Goal: Transaction & Acquisition: Book appointment/travel/reservation

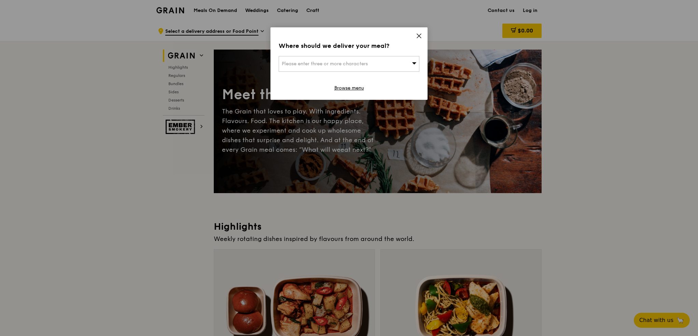
click at [420, 35] on icon at bounding box center [419, 36] width 6 height 6
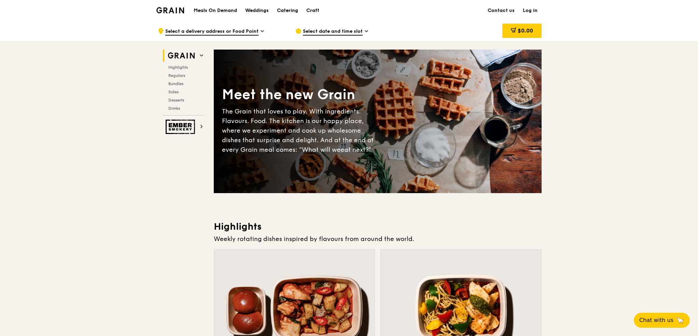
click at [284, 11] on div "Catering" at bounding box center [287, 10] width 21 height 21
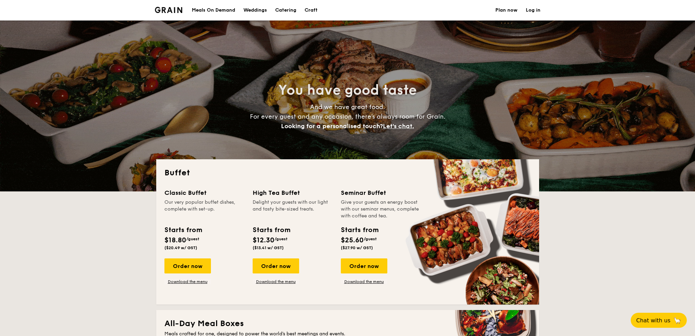
select select
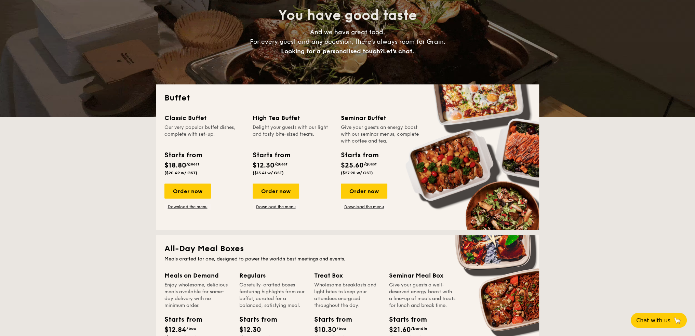
scroll to position [68, 0]
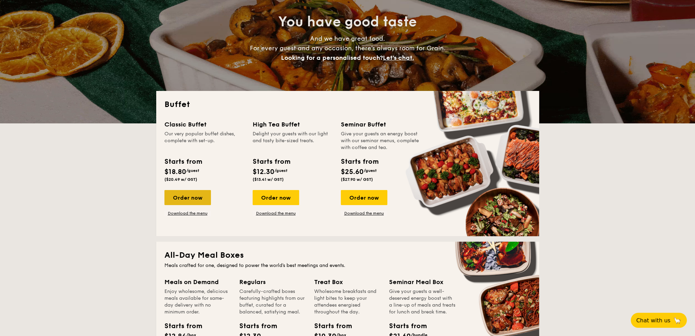
click at [199, 197] on div "Order now" at bounding box center [187, 197] width 46 height 15
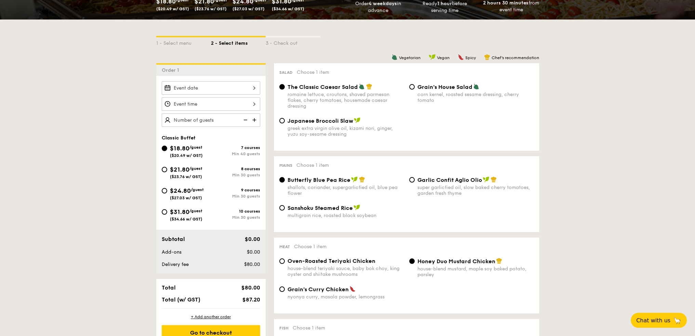
scroll to position [171, 0]
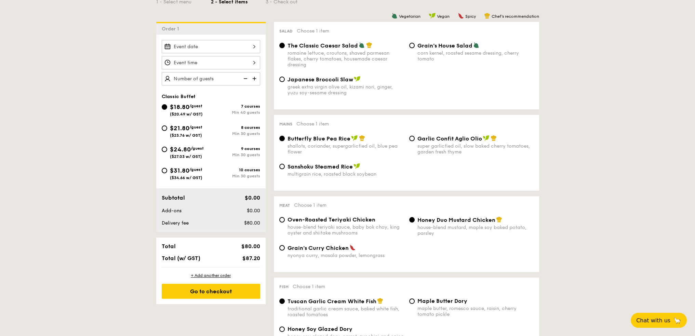
click at [254, 78] on img at bounding box center [255, 78] width 10 height 13
type input "40 guests"
click at [246, 77] on img at bounding box center [245, 78] width 10 height 13
click at [244, 79] on img at bounding box center [245, 78] width 10 height 13
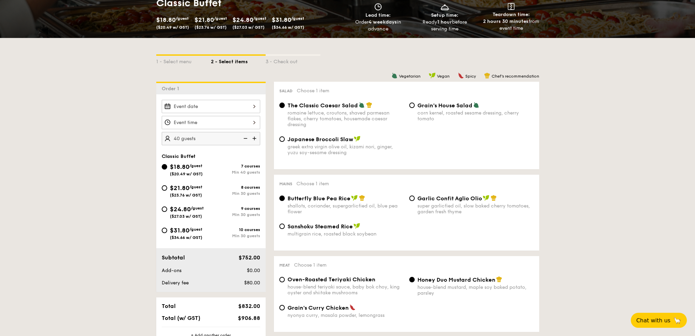
scroll to position [34, 0]
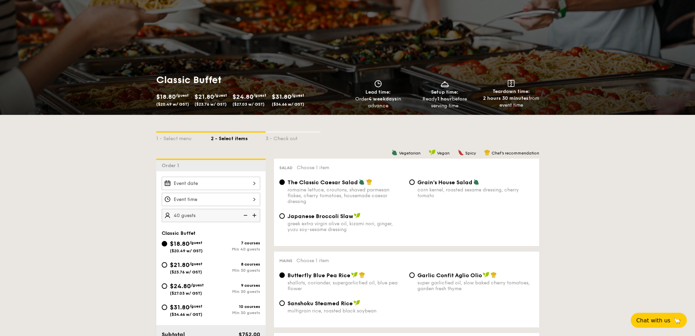
select select
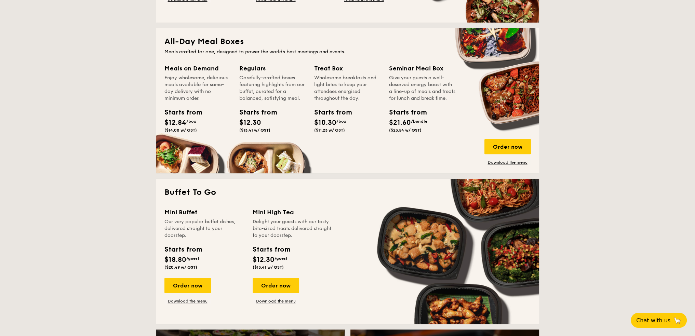
scroll to position [342, 0]
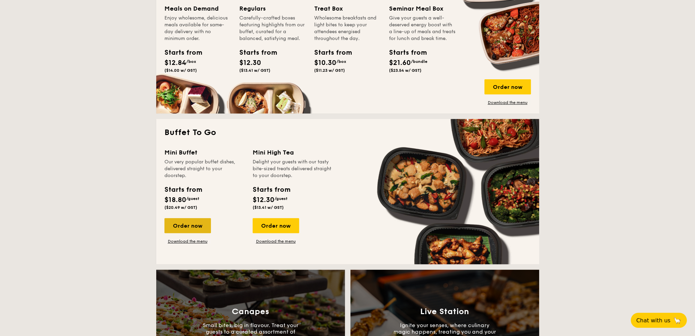
click at [200, 228] on div "Order now" at bounding box center [187, 225] width 46 height 15
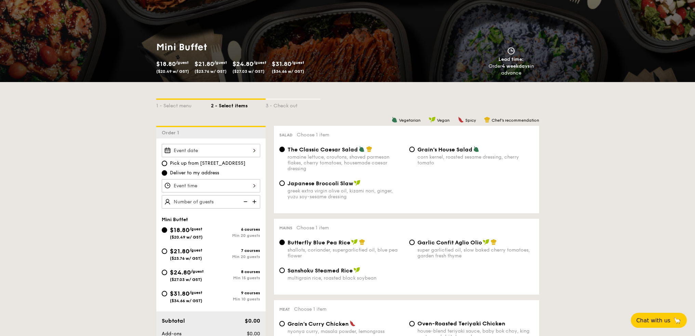
scroll to position [68, 0]
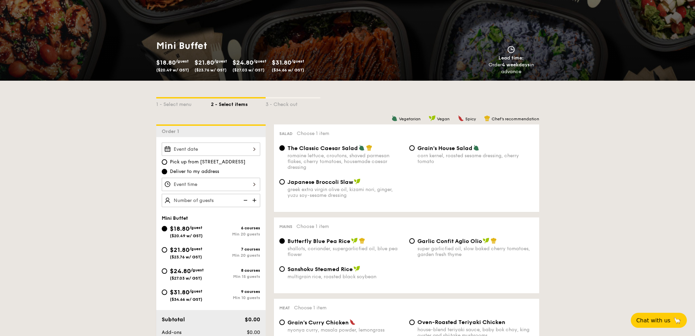
click at [168, 293] on div "$31.80 /guest ($34.66 w/ GST)" at bounding box center [186, 294] width 49 height 14
click at [167, 293] on input "$31.80 /guest ($34.66 w/ GST) 9 courses Min 10 guests" at bounding box center [164, 291] width 5 height 5
radio input "true"
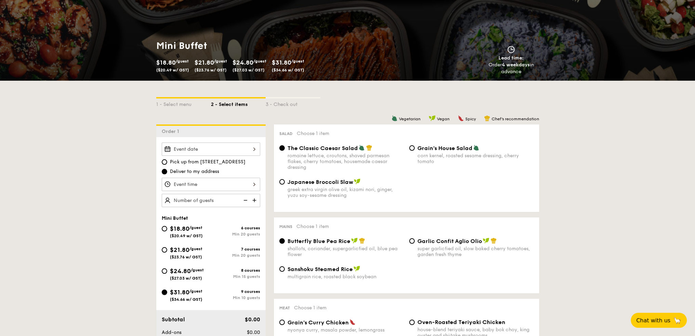
radio input "false"
radio input "true"
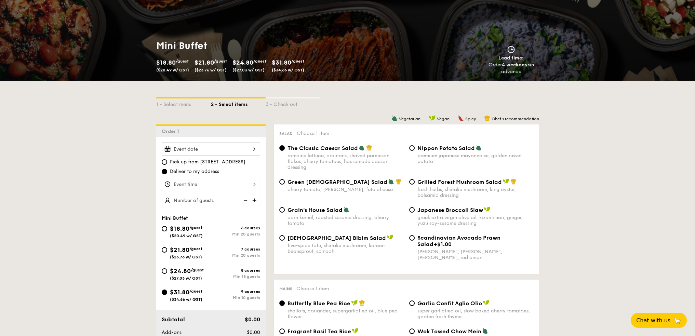
drag, startPoint x: 164, startPoint y: 267, endPoint x: 168, endPoint y: 268, distance: 3.8
click at [165, 268] on div "$24.80 /guest ($27.03 w/ GST)" at bounding box center [186, 273] width 49 height 14
click at [165, 268] on input "$24.80 /guest ($27.03 w/ GST) 8 courses Min 15 guests" at bounding box center [164, 270] width 5 height 5
radio input "true"
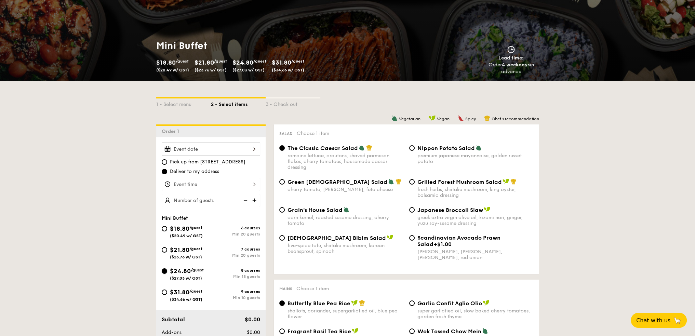
radio input "true"
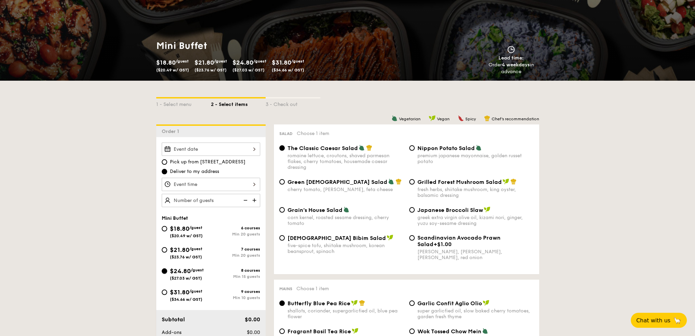
radio input "true"
click at [165, 289] on input "$31.80 /guest ($34.66 w/ GST) 9 courses Min 10 guests" at bounding box center [164, 291] width 5 height 5
radio input "true"
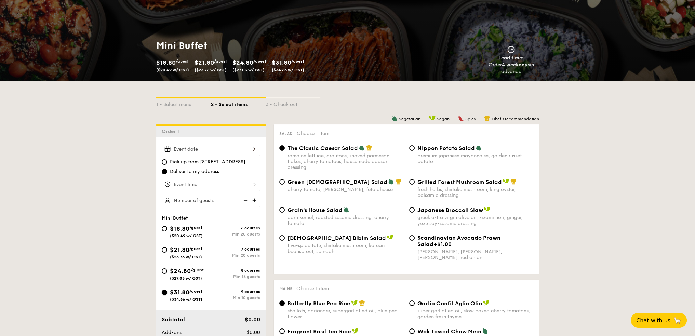
radio input "true"
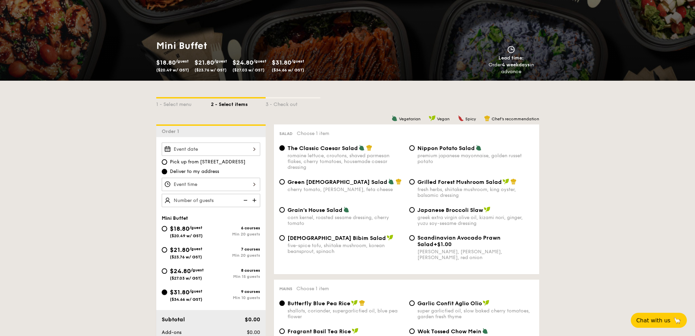
radio input "true"
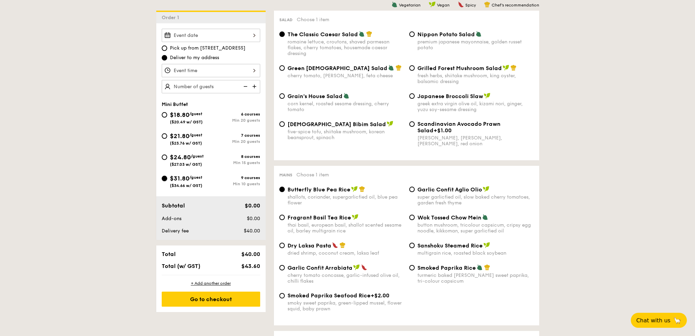
scroll to position [137, 0]
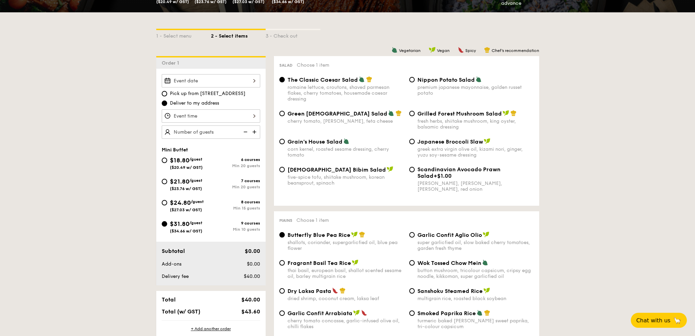
click at [254, 127] on img at bounding box center [255, 131] width 10 height 13
type input "10 guests"
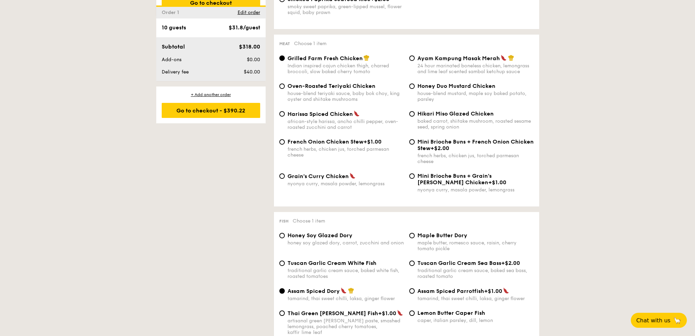
scroll to position [649, 0]
